Goal: Information Seeking & Learning: Find contact information

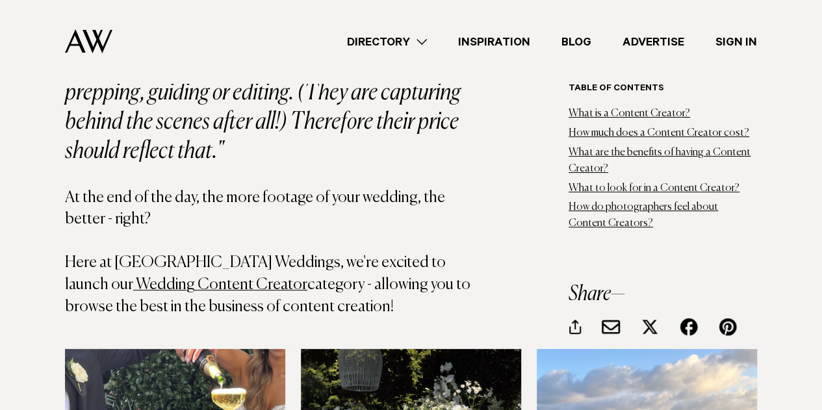
scroll to position [5029, 0]
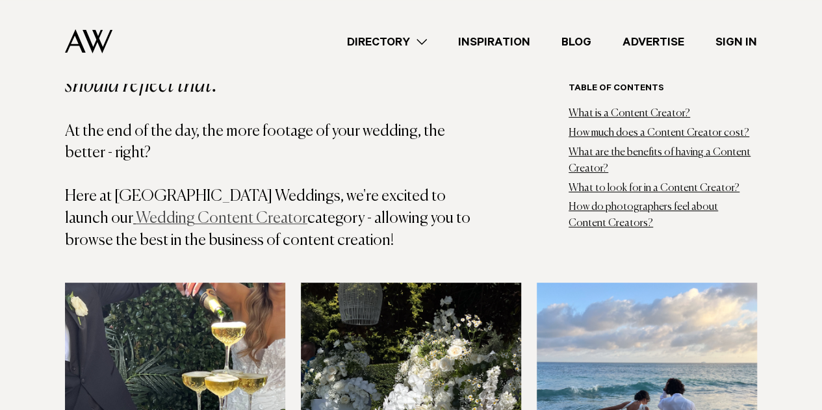
click at [307, 211] on link "Wedding Content Creator" at bounding box center [222, 219] width 172 height 16
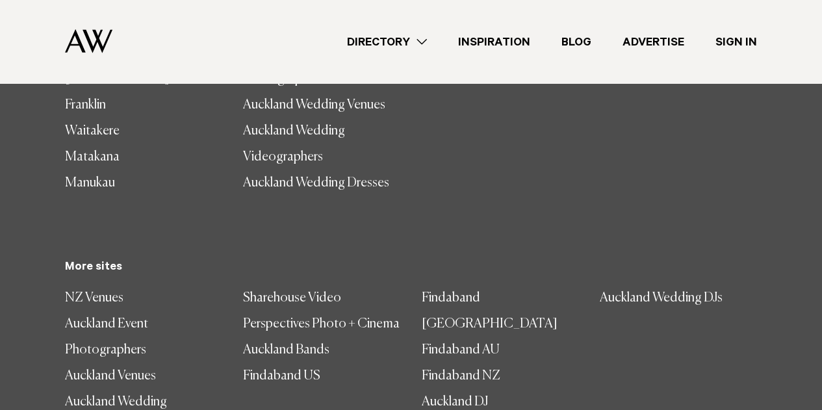
scroll to position [6963, 0]
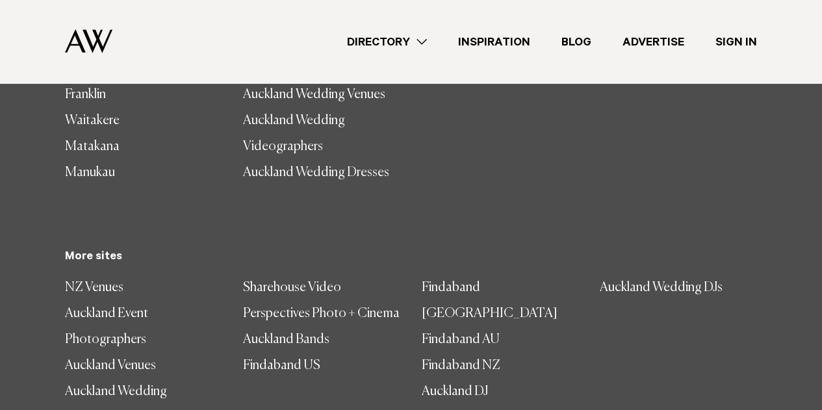
click at [420, 40] on link "Directory" at bounding box center [386, 42] width 111 height 18
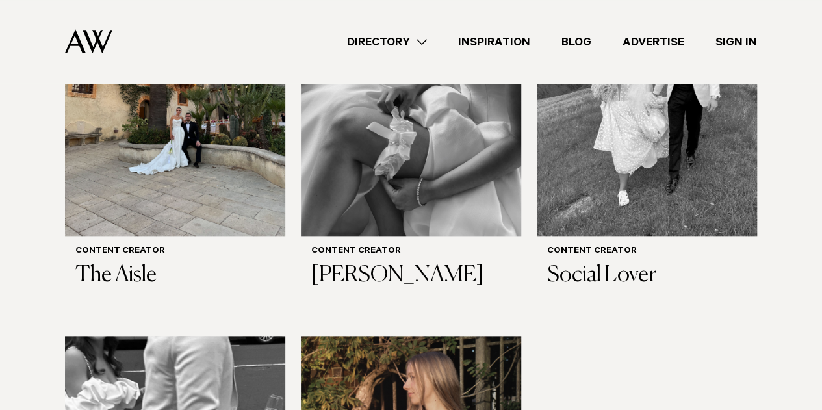
scroll to position [585, 0]
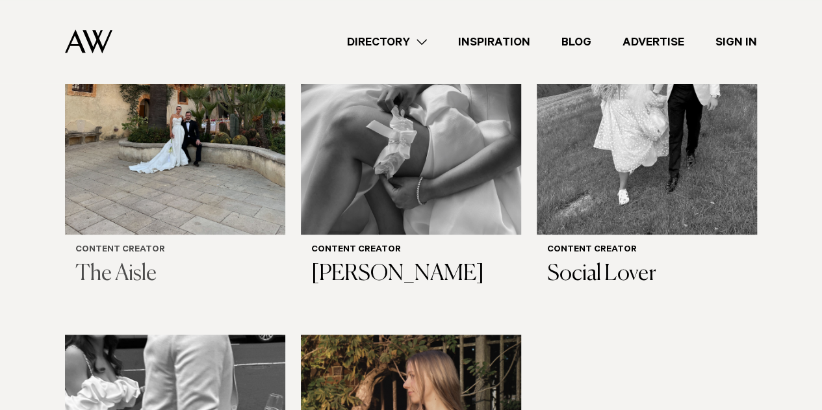
click at [159, 179] on img at bounding box center [175, 88] width 220 height 296
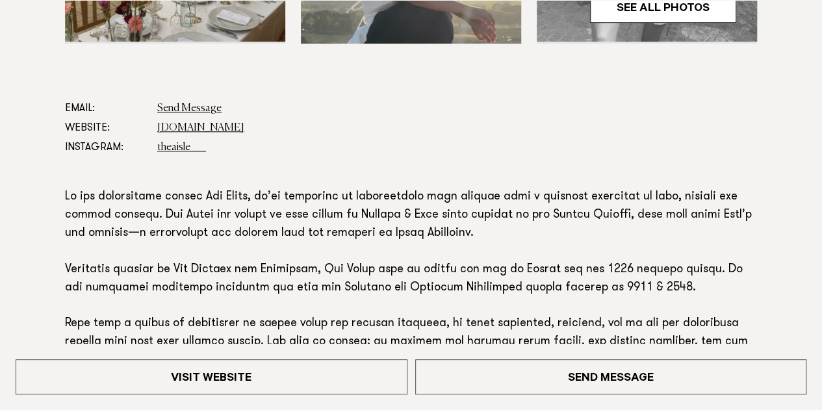
scroll to position [647, 0]
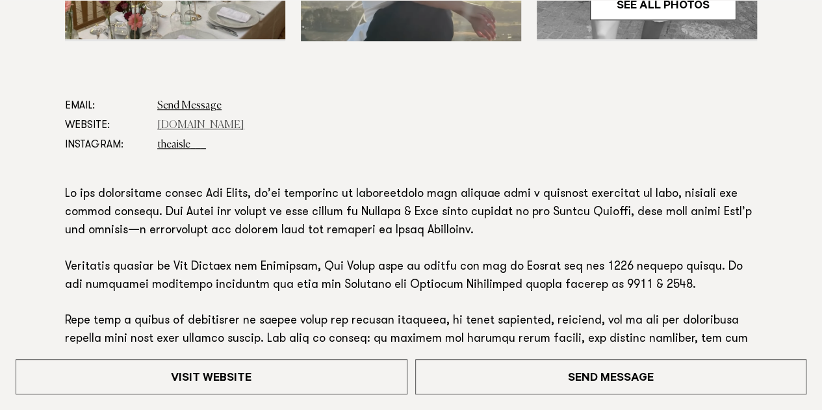
click at [201, 125] on link "www.theaisle.co.nz" at bounding box center [200, 125] width 87 height 10
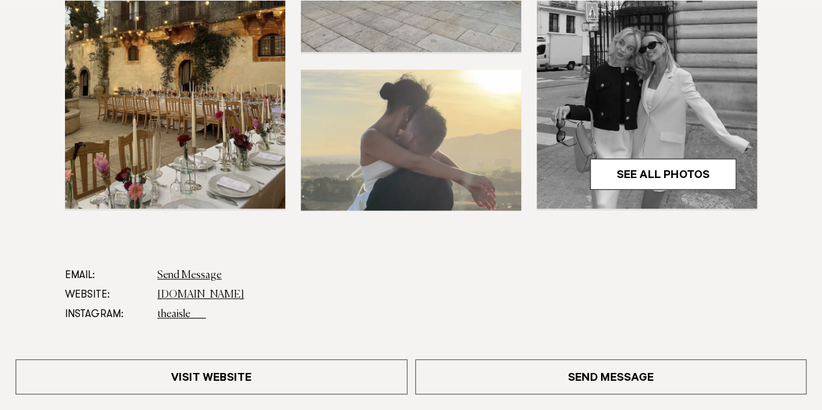
scroll to position [520, 0]
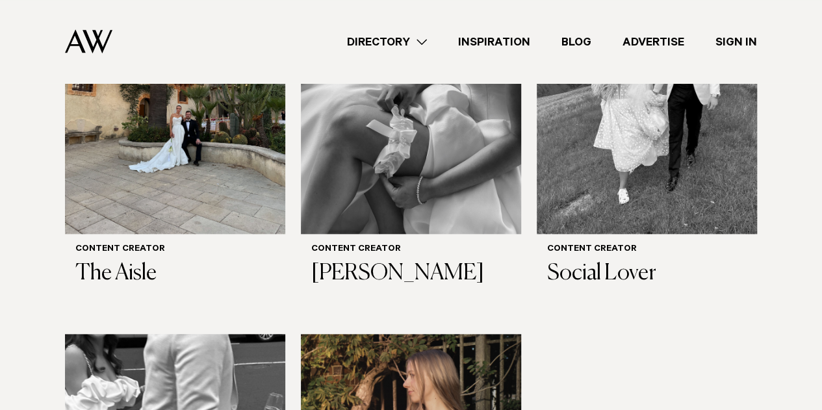
scroll to position [585, 0]
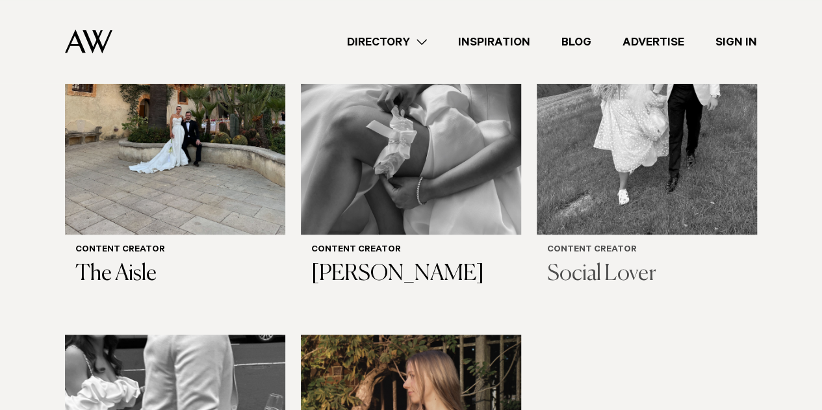
click at [610, 250] on h6 "Content Creator" at bounding box center [646, 250] width 199 height 11
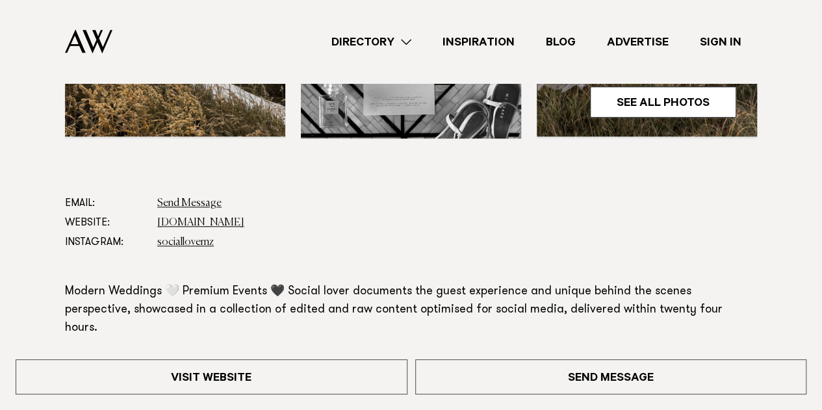
scroll to position [520, 0]
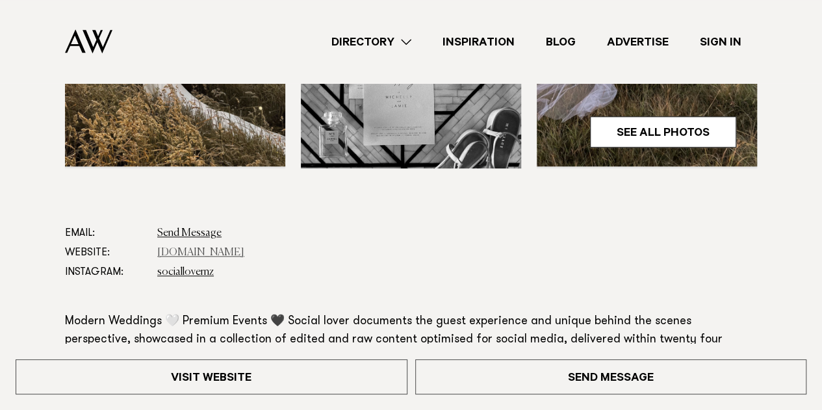
click at [192, 248] on link "www.sociallover.co.nz" at bounding box center [200, 253] width 87 height 10
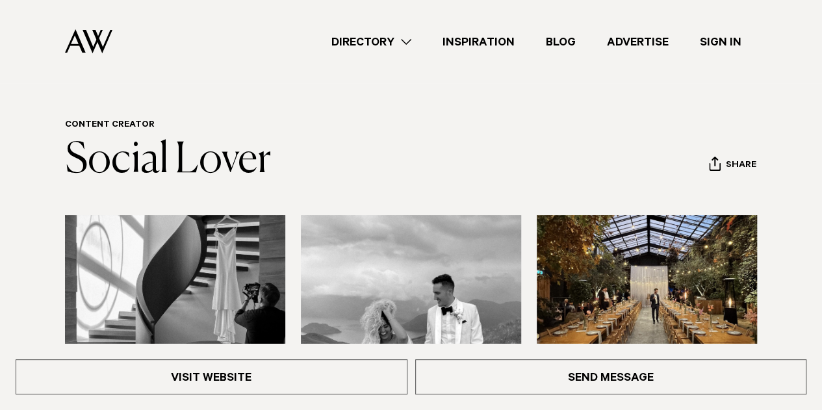
scroll to position [0, 0]
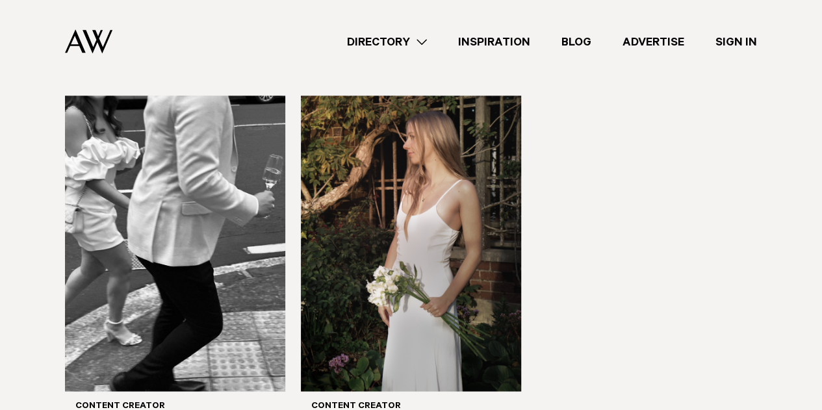
scroll to position [845, 0]
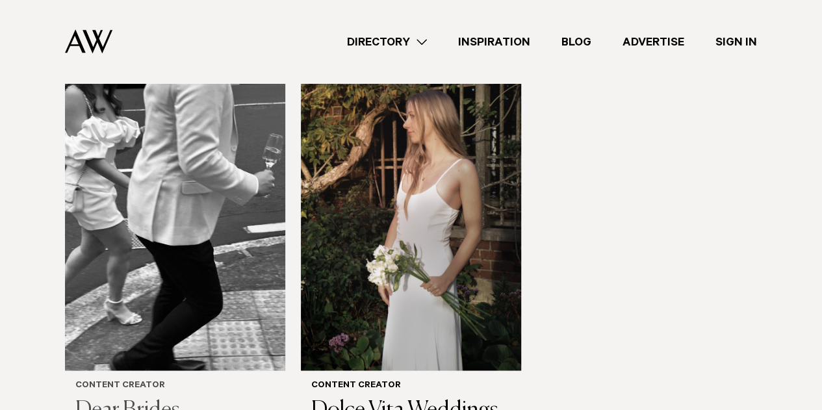
click at [175, 340] on img at bounding box center [175, 223] width 220 height 296
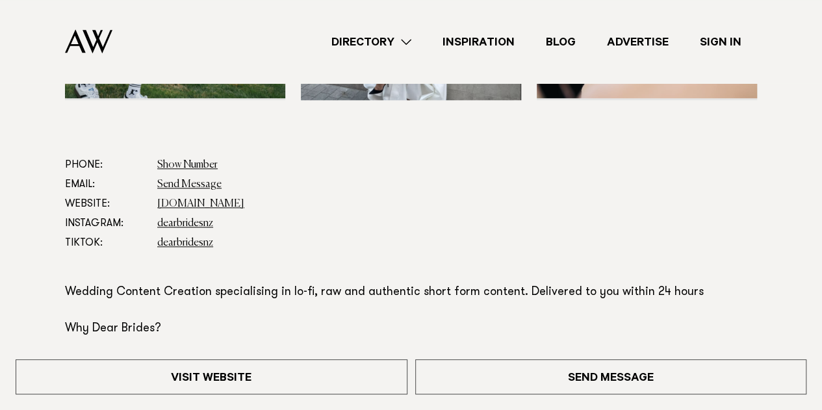
scroll to position [585, 0]
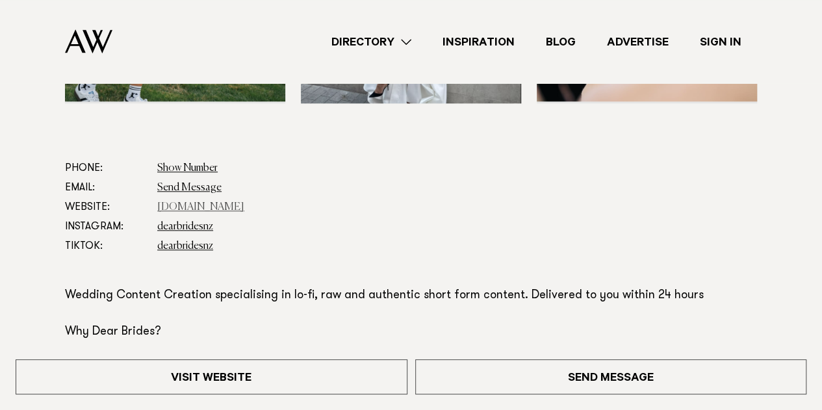
click at [220, 205] on link "www.sevencontentstudio.com" at bounding box center [200, 207] width 87 height 10
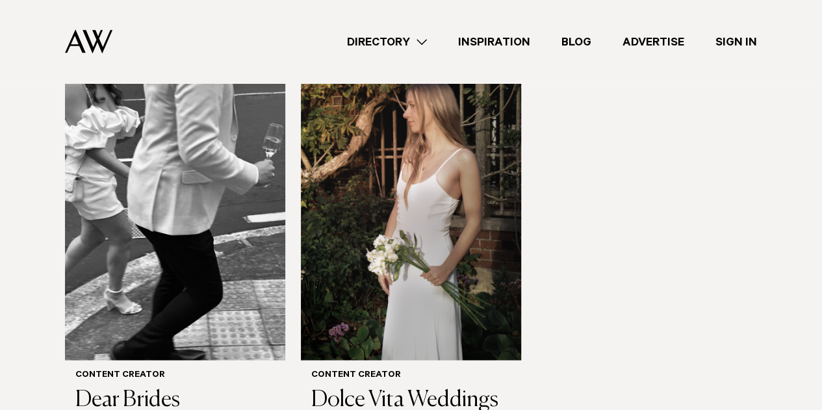
scroll to position [975, 0]
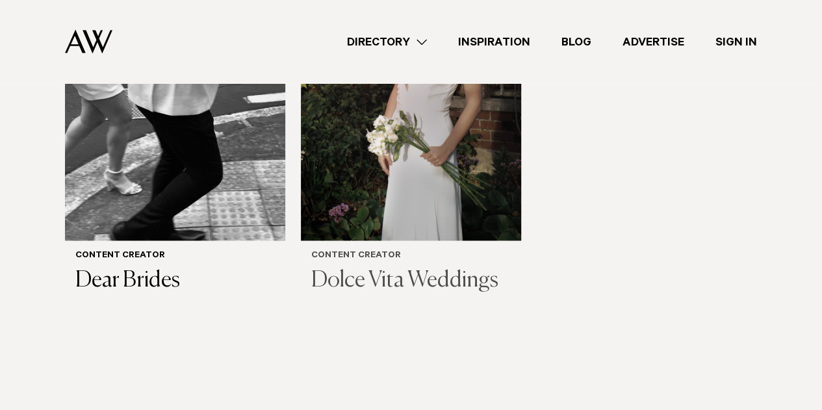
click at [429, 210] on img at bounding box center [411, 93] width 220 height 296
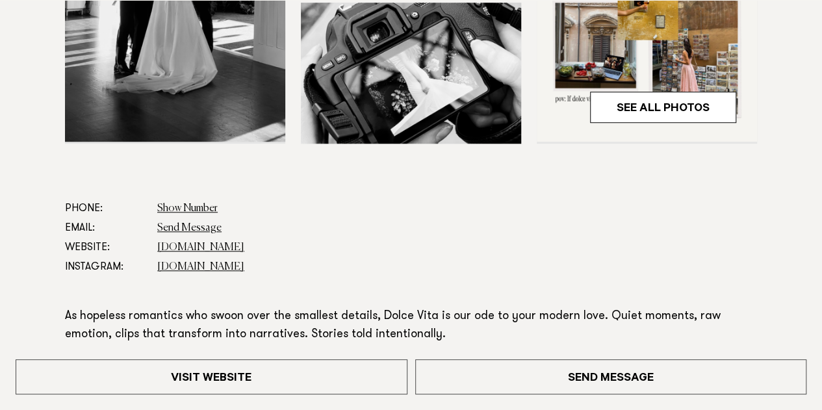
scroll to position [585, 0]
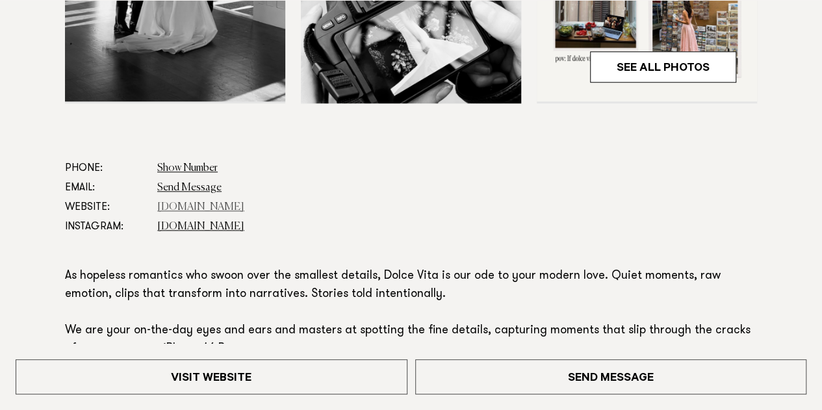
click at [202, 207] on link "[DOMAIN_NAME]" at bounding box center [200, 207] width 87 height 10
